Goal: Task Accomplishment & Management: Complete application form

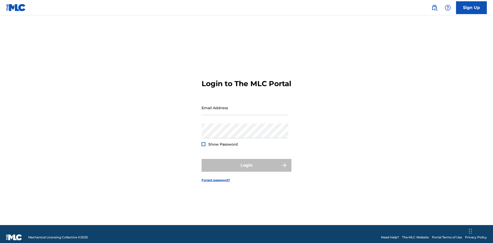
scroll to position [7, 0]
click at [245, 106] on input "Email Address" at bounding box center [245, 108] width 87 height 15
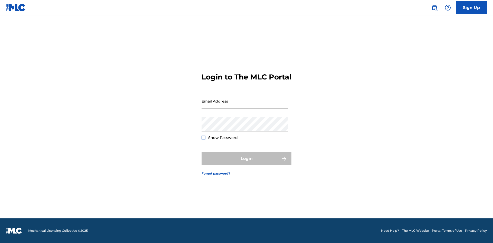
scroll to position [7, 0]
type input "[EMAIL_ADDRESS][DOMAIN_NAME]"
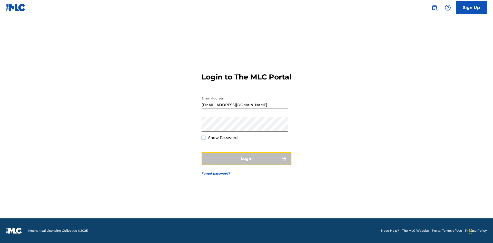
click at [247, 163] on button "Login" at bounding box center [247, 159] width 90 height 13
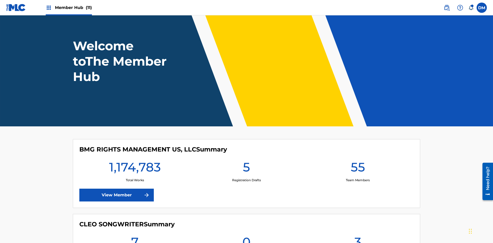
click at [73, 7] on span "Member Hub (11)" at bounding box center [73, 8] width 37 height 6
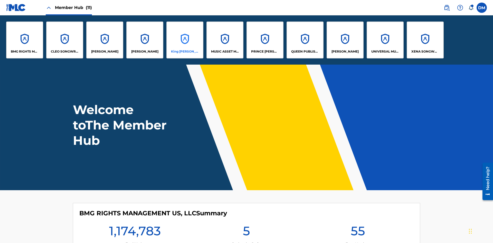
click at [185, 52] on p "King [PERSON_NAME]" at bounding box center [185, 51] width 28 height 5
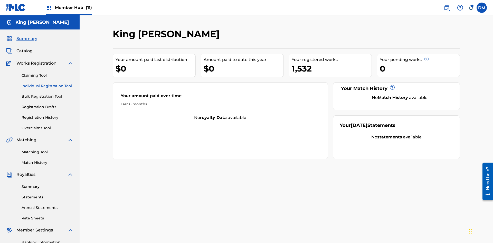
click at [48, 83] on link "Individual Registration Tool" at bounding box center [48, 85] width 52 height 5
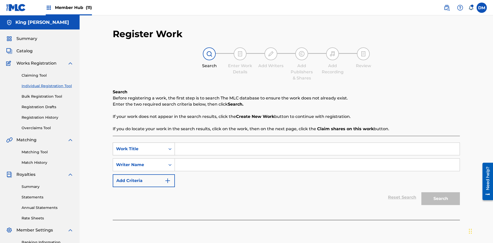
click at [139, 146] on div "Work Title" at bounding box center [139, 149] width 46 height 6
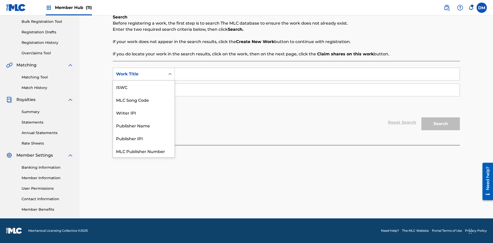
scroll to position [13, 0]
click at [144, 87] on div "MLC Song Code" at bounding box center [144, 87] width 62 height 13
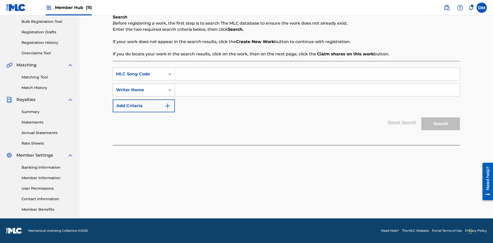
click at [139, 90] on div "Writer Name" at bounding box center [139, 90] width 46 height 6
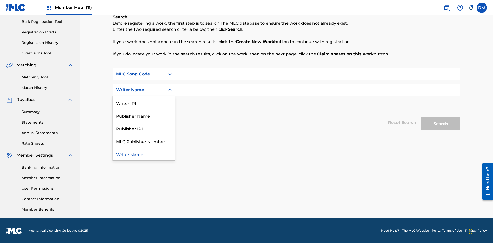
click at [144, 154] on div "Writer Name" at bounding box center [144, 154] width 62 height 13
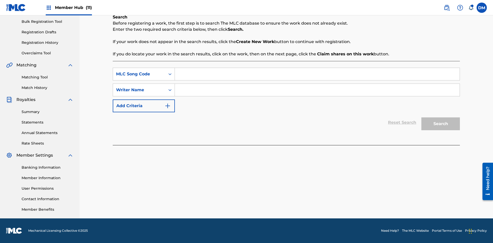
click at [317, 74] on input "Search Form" at bounding box center [317, 74] width 285 height 12
type input "RB0ZQR"
click at [317, 90] on input "Search Form" at bounding box center [317, 90] width 285 height 12
type input "[PERSON_NAME] [PERSON_NAME]"
click at [441, 124] on button "Search" at bounding box center [440, 124] width 39 height 13
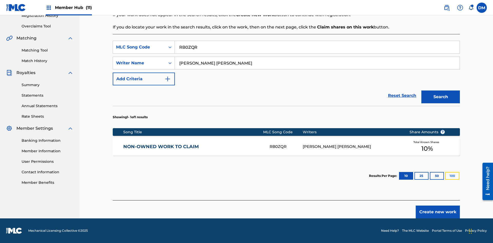
click at [445, 176] on button "100" at bounding box center [452, 176] width 14 height 8
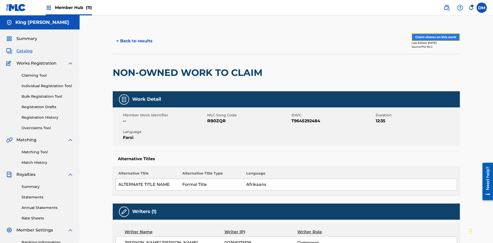
click at [435, 35] on button "Claim shares on this work" at bounding box center [436, 37] width 48 height 8
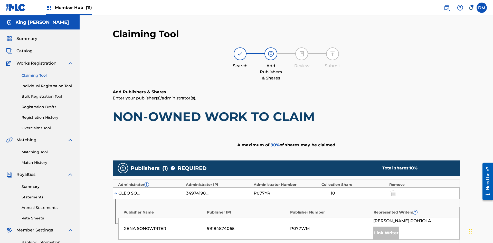
scroll to position [129, 0]
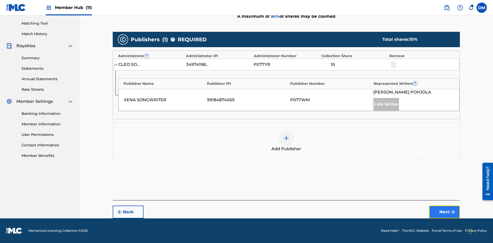
click at [445, 212] on button "Next" at bounding box center [444, 212] width 31 height 13
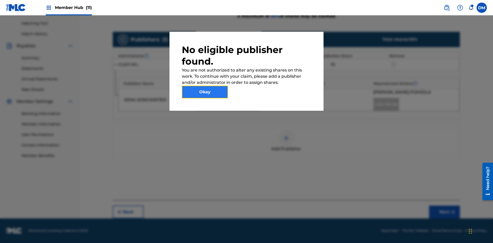
click at [205, 92] on button "Okay" at bounding box center [205, 92] width 46 height 13
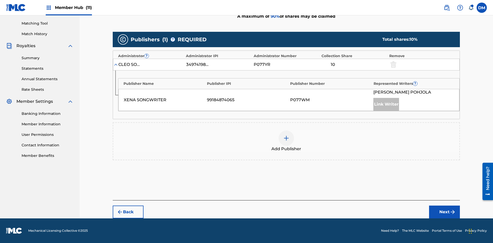
click at [286, 138] on img at bounding box center [286, 138] width 6 height 6
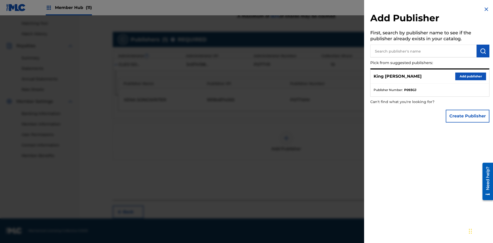
click at [423, 51] on input "text" at bounding box center [423, 51] width 106 height 13
type input "Test2025.09.27.04.35.08"
click at [483, 51] on img "submit" at bounding box center [483, 51] width 6 height 6
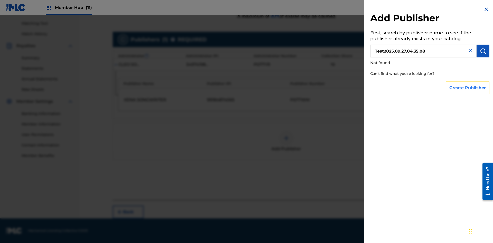
click at [468, 88] on button "Create Publisher" at bounding box center [468, 88] width 44 height 13
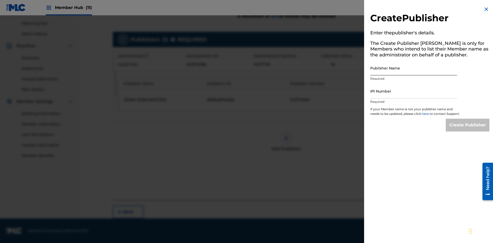
click at [414, 68] on input "Publisher Name" at bounding box center [413, 68] width 87 height 15
type input "Test2025.09.27.04.35.12"
click at [414, 91] on input "IPI Number" at bounding box center [413, 91] width 87 height 15
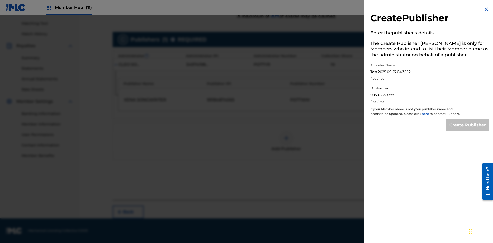
click at [468, 130] on input "Create Publisher" at bounding box center [468, 125] width 44 height 13
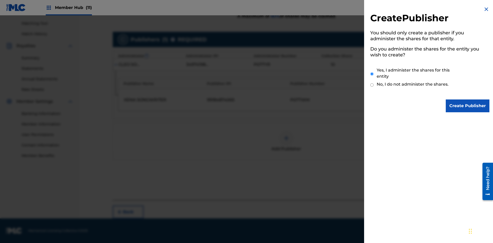
click at [372, 74] on input "Yes, I administer the shares for this entity" at bounding box center [371, 74] width 3 height 11
click at [468, 106] on input "Create Publisher" at bounding box center [468, 106] width 44 height 13
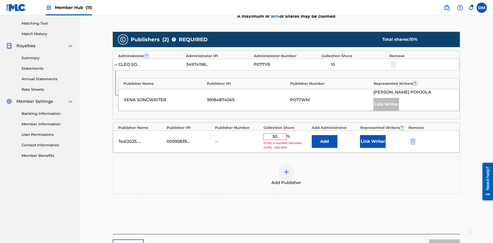
scroll to position [159, 0]
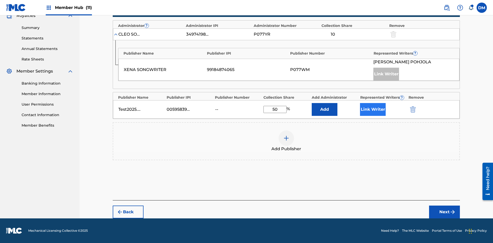
type input "50"
click at [373, 110] on button "Link Writer" at bounding box center [373, 109] width 26 height 13
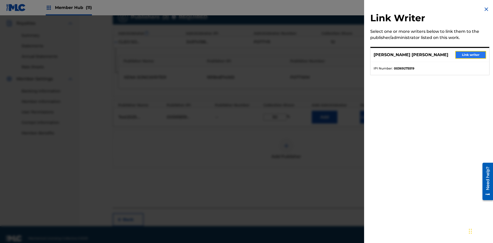
click at [471, 55] on button "Link writer" at bounding box center [470, 55] width 31 height 8
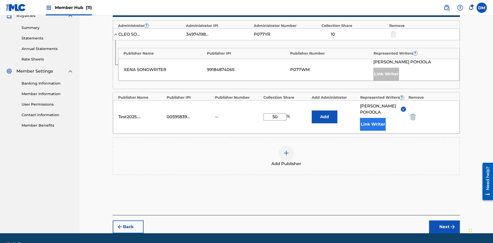
click at [373, 118] on button "Link Writer" at bounding box center [373, 124] width 26 height 13
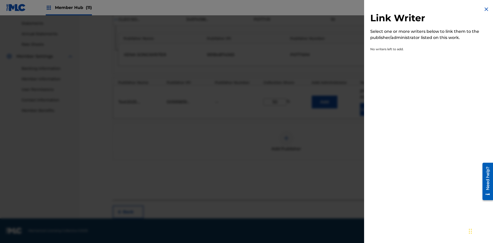
click at [486, 9] on img at bounding box center [486, 9] width 6 height 6
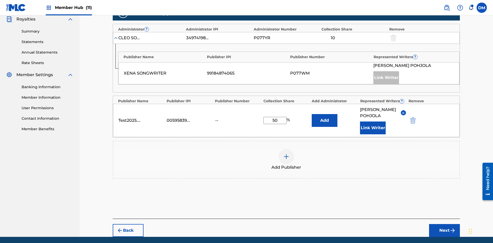
scroll to position [180, 0]
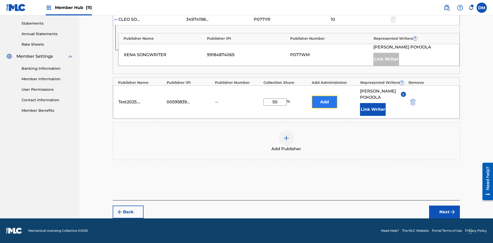
click at [325, 99] on button "Add" at bounding box center [325, 102] width 26 height 13
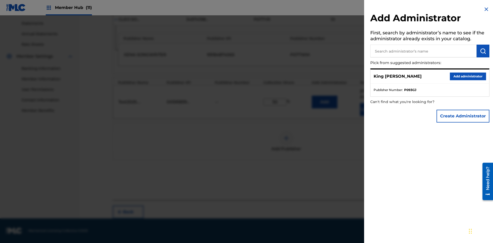
click at [423, 51] on input "text" at bounding box center [423, 51] width 106 height 13
type input "Test2025.09.27.04.35.31"
click at [483, 51] on img "submit" at bounding box center [483, 51] width 6 height 6
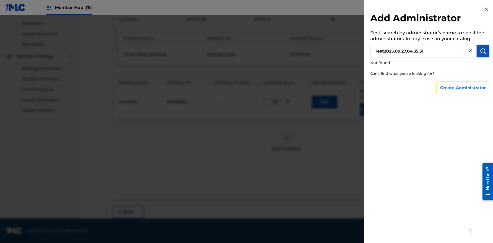
click at [463, 88] on button "Create Administrator" at bounding box center [463, 88] width 53 height 13
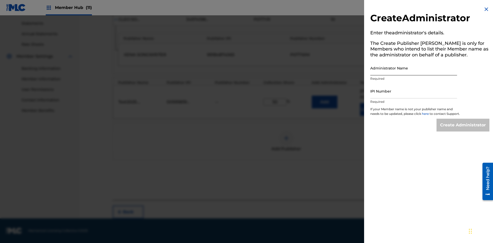
click at [414, 68] on input "Administrator Name" at bounding box center [413, 68] width 87 height 15
type input "Test2025.09.27.04.35.35"
click at [414, 91] on input "IPI Number" at bounding box center [413, 91] width 87 height 15
type input "00595839777"
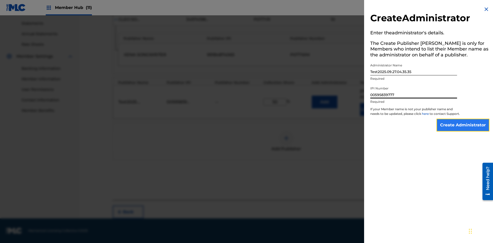
click at [463, 130] on input "Create Administrator" at bounding box center [463, 125] width 53 height 13
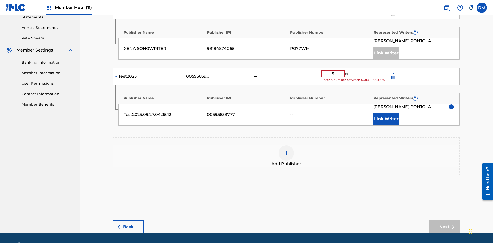
type input "50"
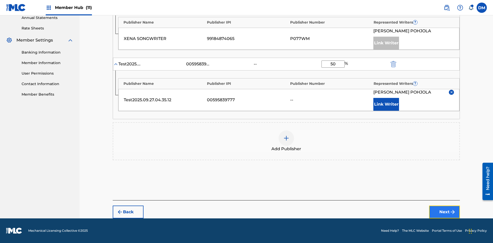
click at [445, 212] on button "Next" at bounding box center [444, 212] width 31 height 13
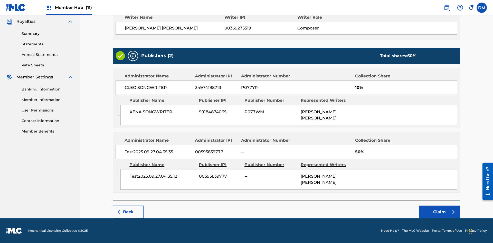
scroll to position [153, 0]
click at [439, 212] on button "Claim" at bounding box center [439, 212] width 41 height 13
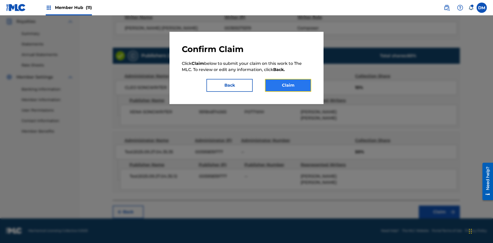
click at [288, 86] on button "Claim" at bounding box center [288, 85] width 46 height 13
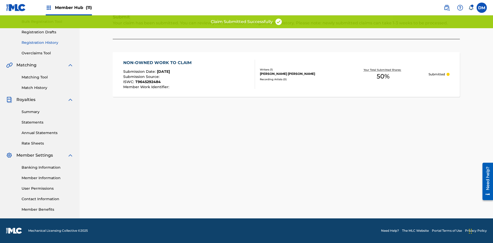
click at [48, 43] on link "Registration History" at bounding box center [48, 42] width 52 height 5
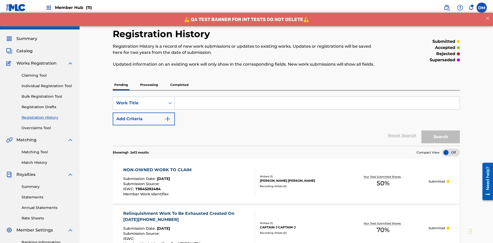
click at [317, 97] on input "Search Form" at bounding box center [317, 103] width 285 height 12
